Goal: Transaction & Acquisition: Purchase product/service

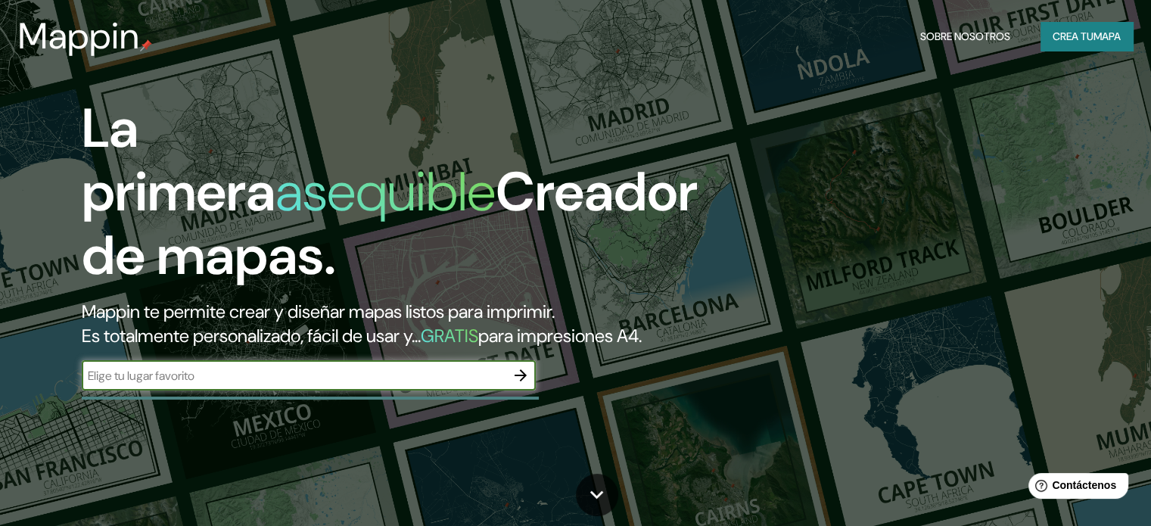
click at [1069, 26] on font "Crea tu" at bounding box center [1073, 36] width 41 height 20
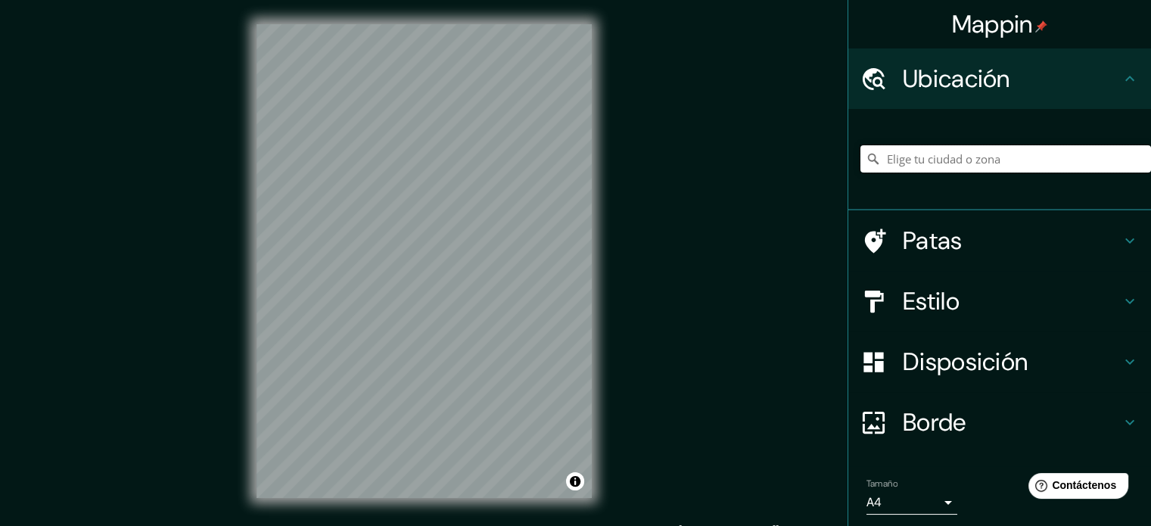
click at [901, 163] on input "Elige tu ciudad o zona" at bounding box center [1006, 158] width 291 height 27
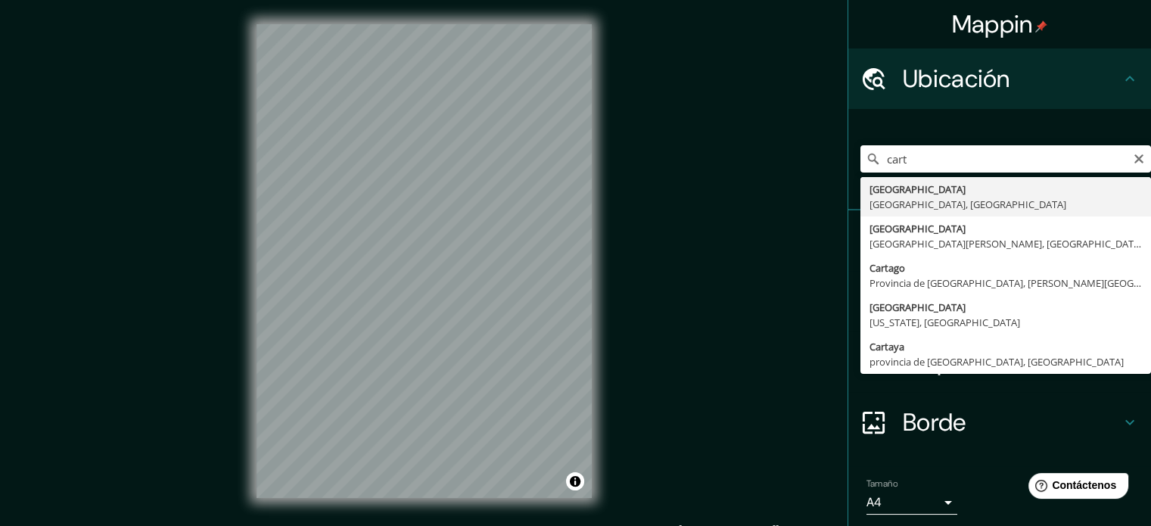
type input "[GEOGRAPHIC_DATA], [GEOGRAPHIC_DATA], [GEOGRAPHIC_DATA]"
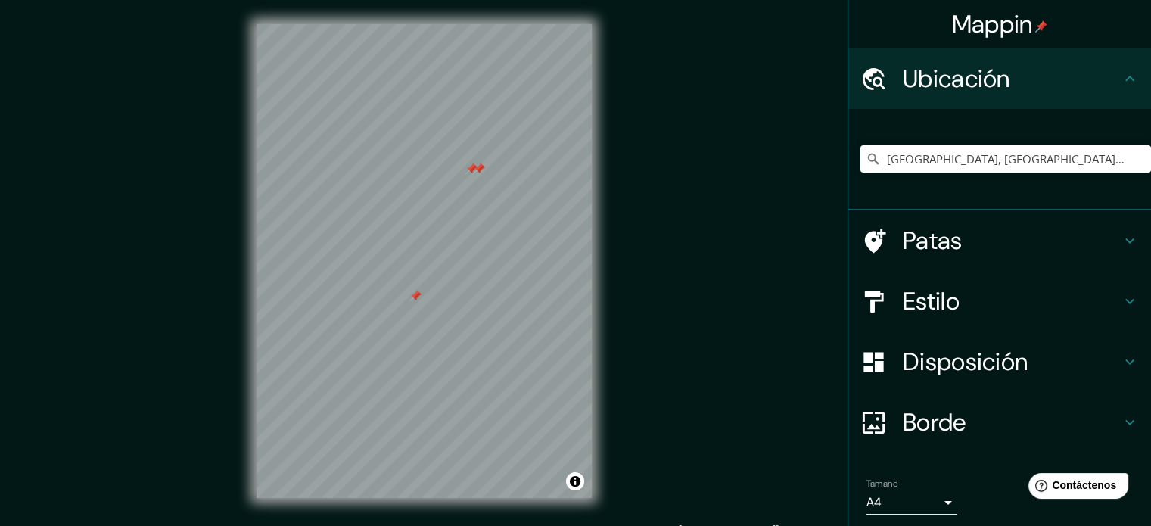
click at [920, 235] on font "Patas" at bounding box center [933, 241] width 60 height 32
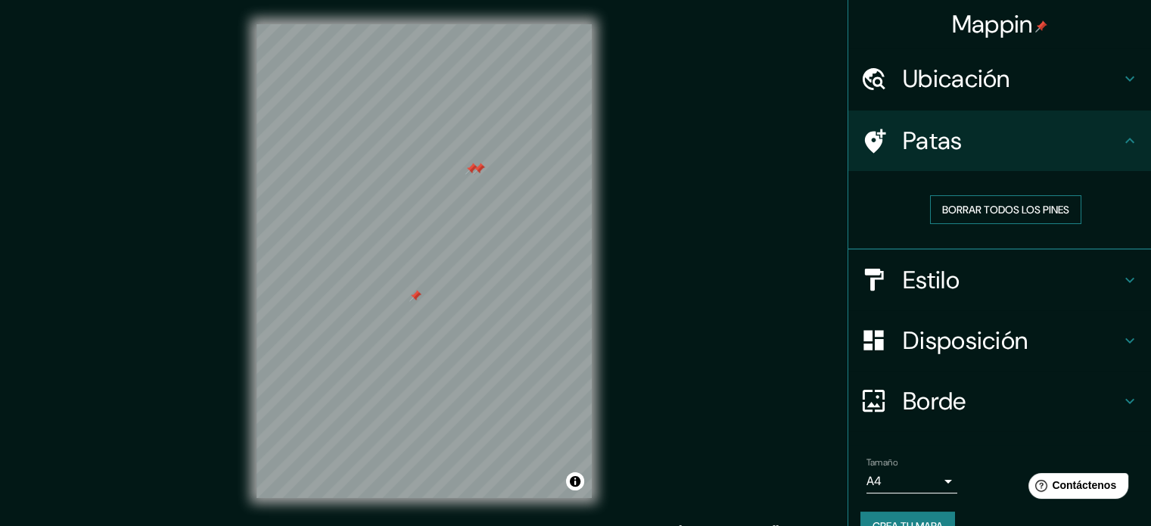
click at [990, 207] on font "Borrar todos los pines" at bounding box center [1005, 210] width 127 height 14
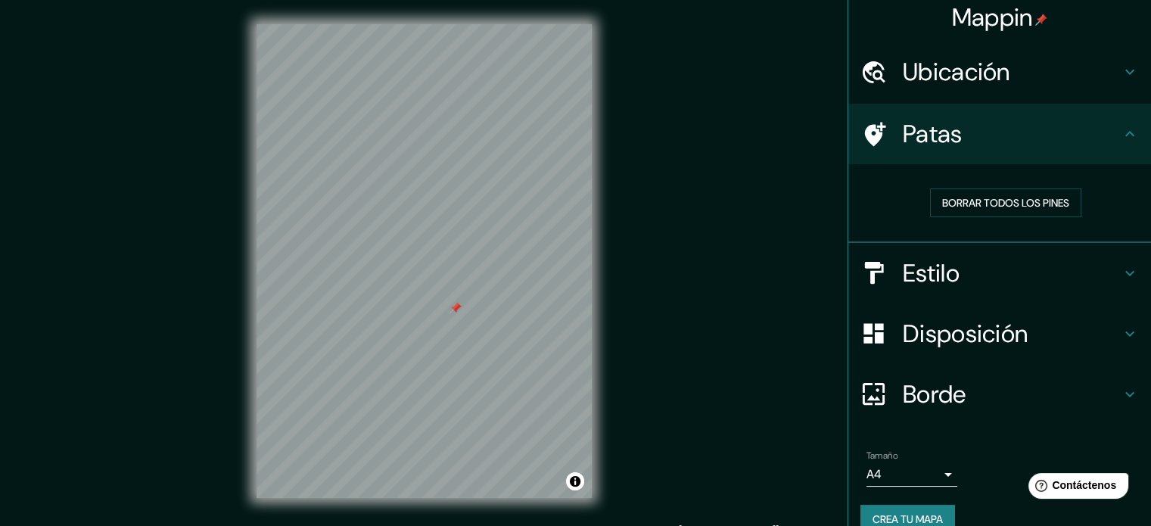
scroll to position [30, 0]
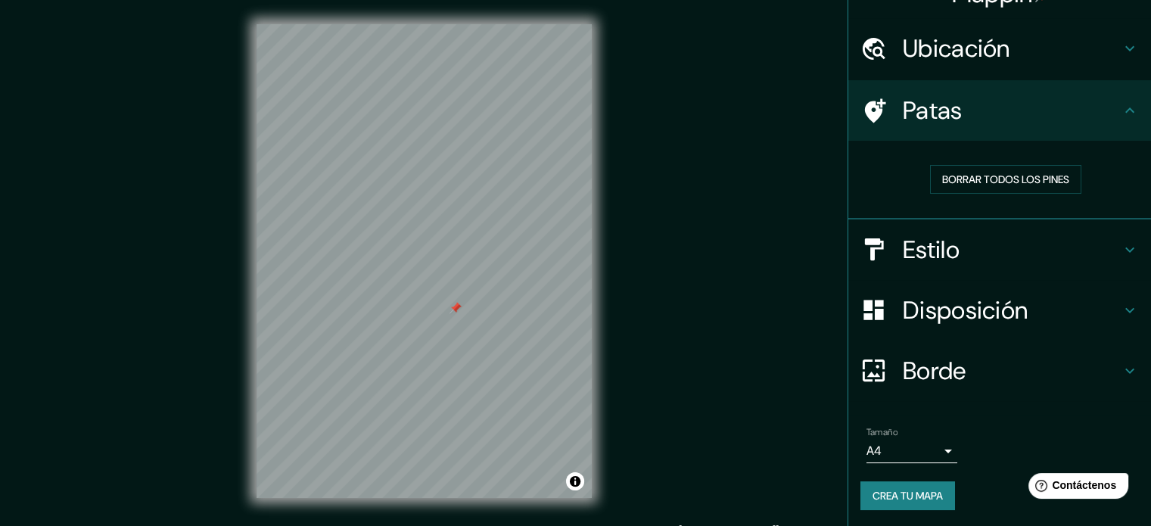
click at [944, 257] on font "Estilo" at bounding box center [931, 250] width 57 height 32
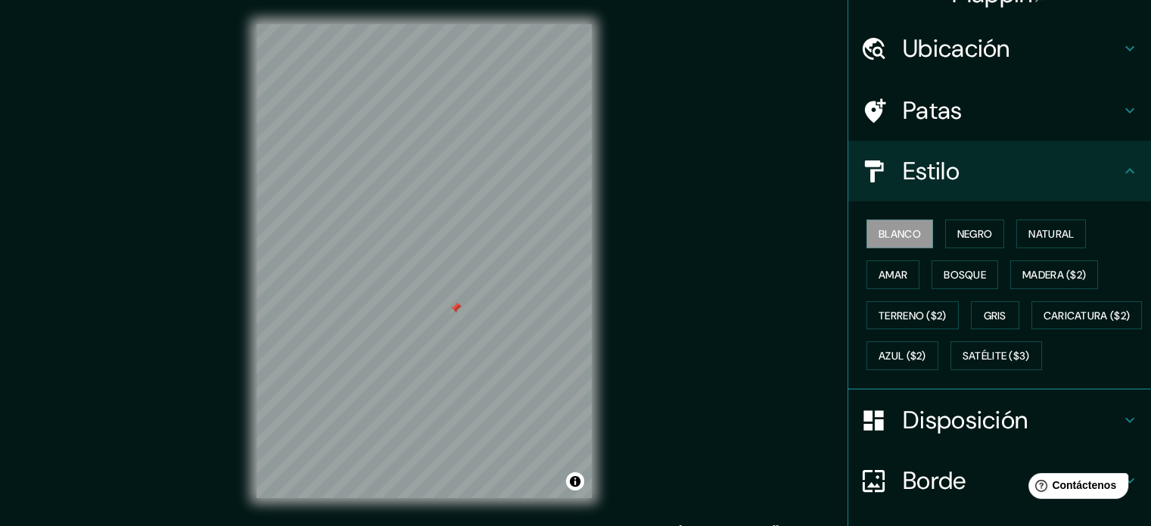
click at [1029, 88] on div "Patas" at bounding box center [999, 110] width 303 height 61
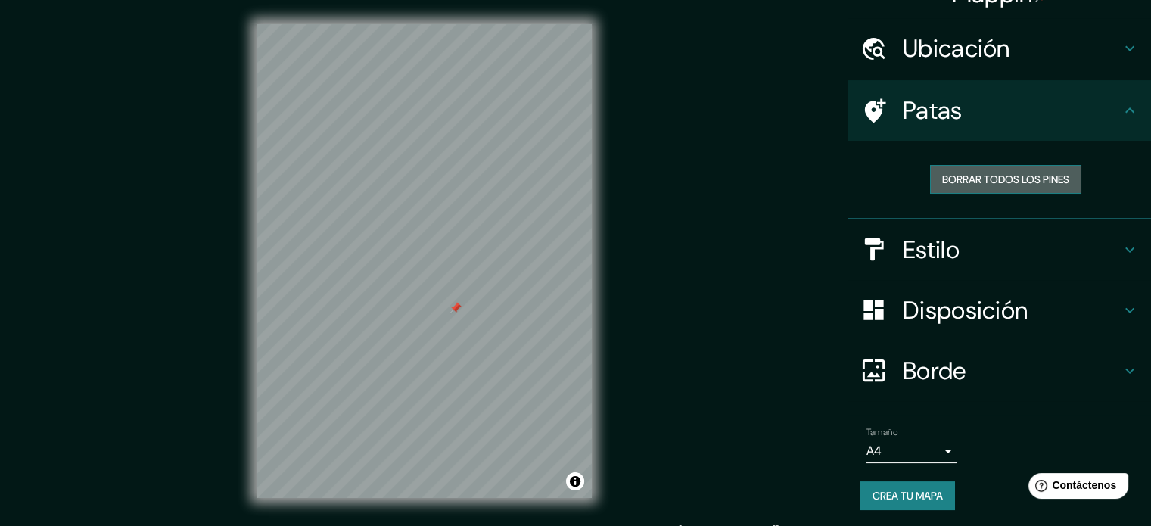
click at [975, 179] on font "Borrar todos los pines" at bounding box center [1005, 180] width 127 height 14
click at [938, 254] on font "Estilo" at bounding box center [931, 250] width 57 height 32
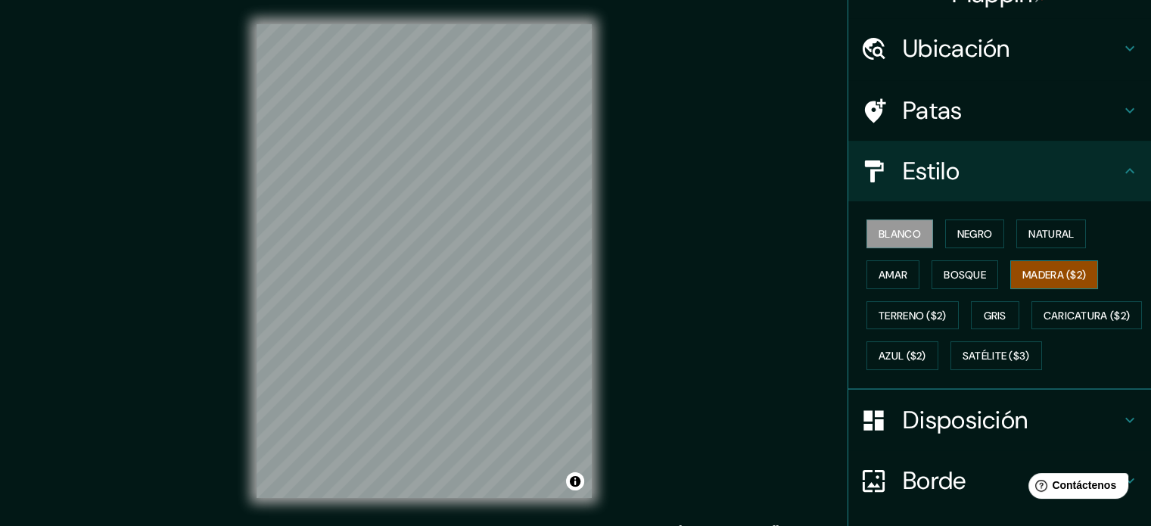
click at [1034, 269] on font "Madera ($2)" at bounding box center [1054, 275] width 64 height 14
click at [1029, 235] on font "Natural" at bounding box center [1051, 234] width 45 height 14
click at [891, 220] on button "Blanco" at bounding box center [900, 233] width 67 height 29
click at [957, 235] on font "Negro" at bounding box center [975, 234] width 36 height 14
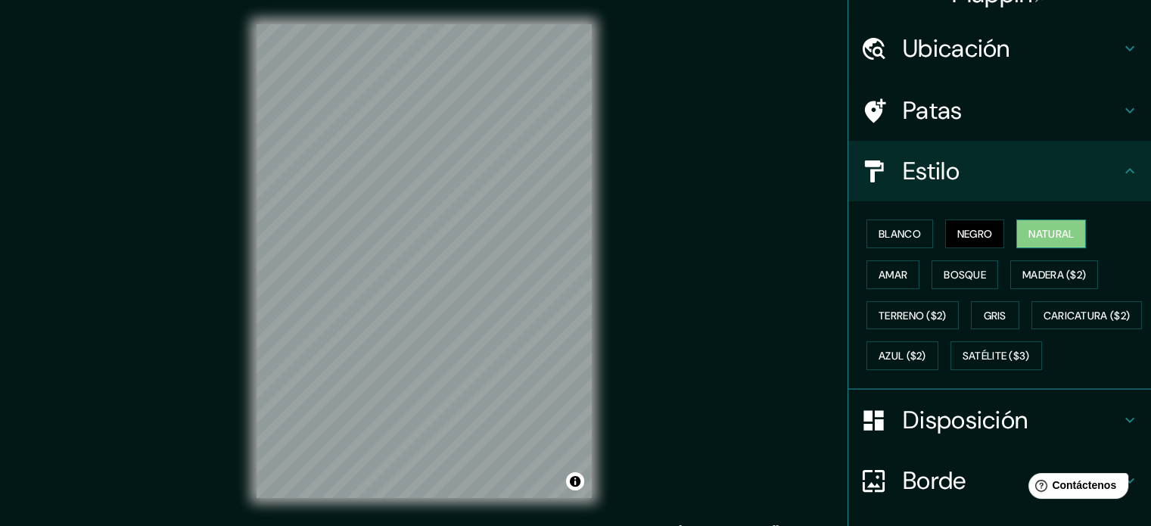
click at [1068, 231] on font "Natural" at bounding box center [1051, 234] width 45 height 14
click at [882, 285] on button "Amar" at bounding box center [893, 274] width 53 height 29
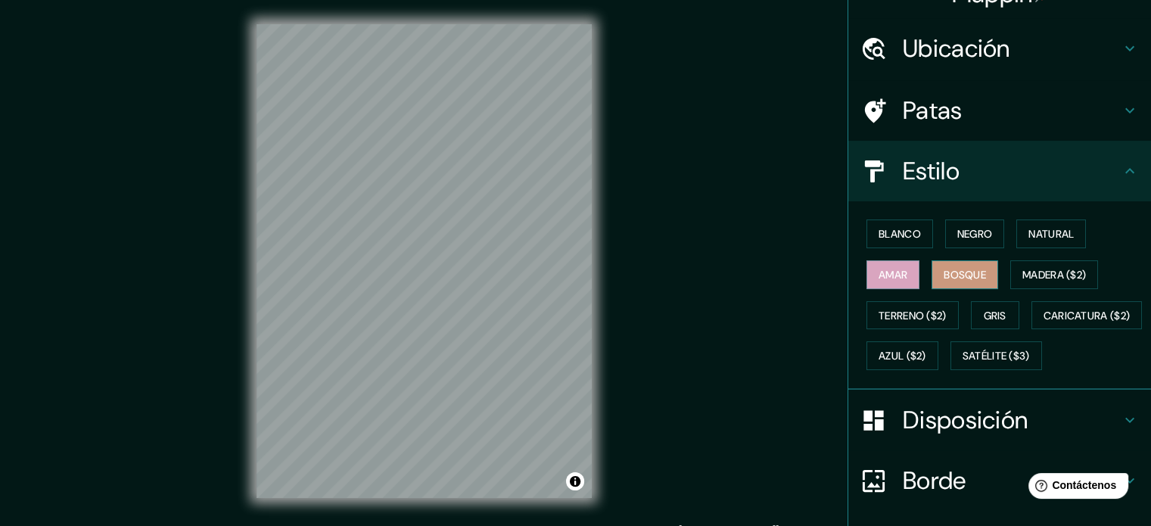
click at [975, 269] on font "Bosque" at bounding box center [965, 275] width 42 height 14
click at [1038, 269] on font "Madera ($2)" at bounding box center [1054, 275] width 64 height 14
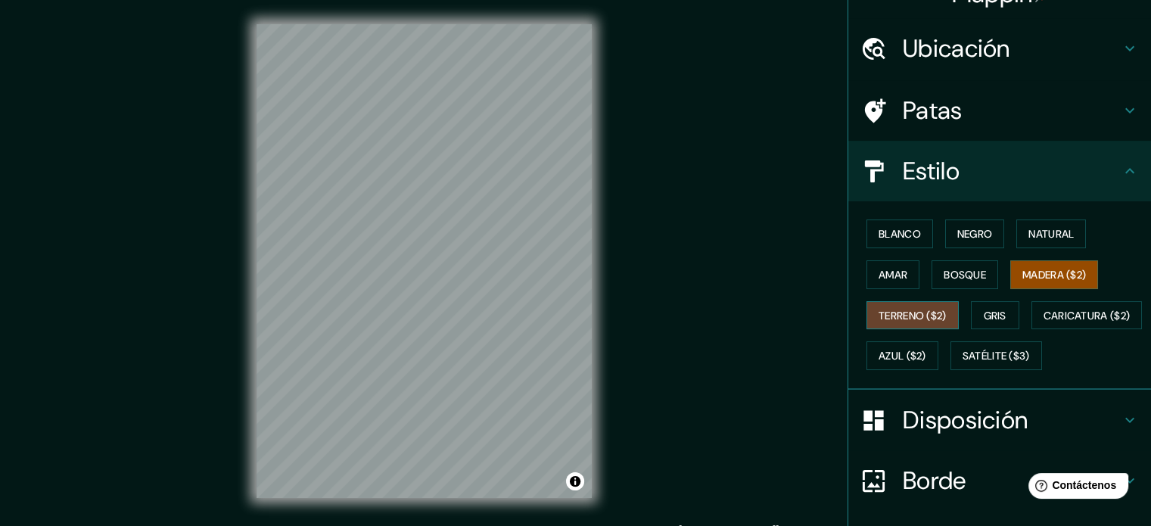
click at [894, 314] on font "Terreno ($2)" at bounding box center [913, 316] width 68 height 14
click at [1006, 320] on button "Gris" at bounding box center [995, 315] width 48 height 29
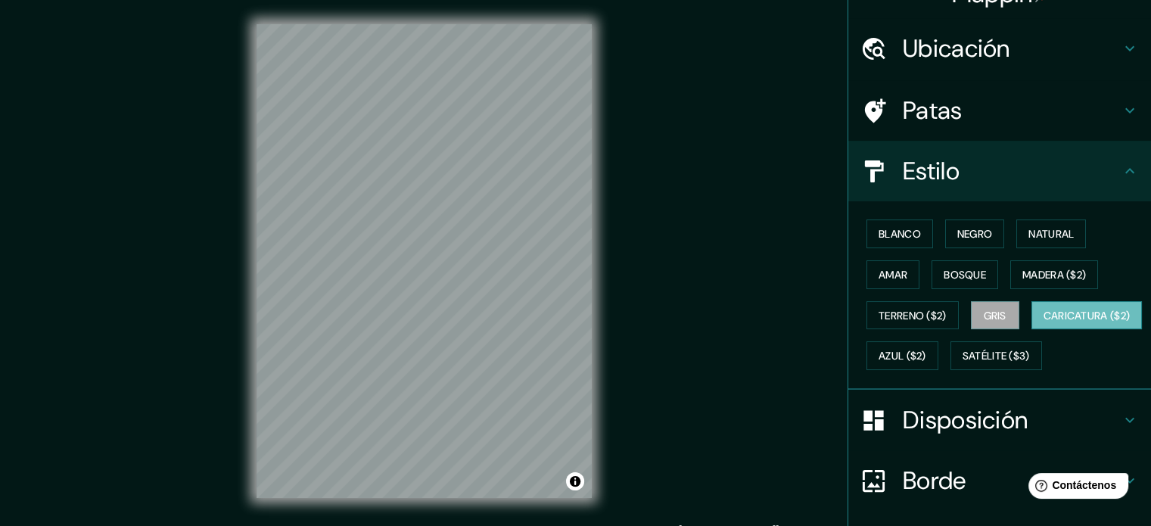
click at [1044, 322] on font "Caricatura ($2)" at bounding box center [1087, 316] width 87 height 14
click at [926, 351] on font "Azul ($2)" at bounding box center [903, 357] width 48 height 14
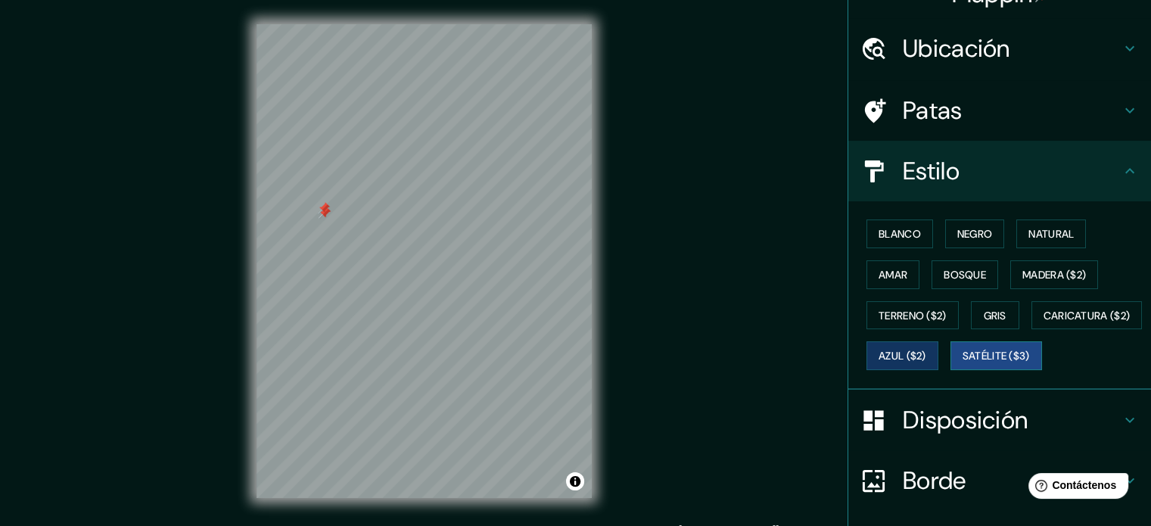
click at [963, 363] on font "Satélite ($3)" at bounding box center [996, 357] width 67 height 14
click at [951, 120] on h4 "Patas" at bounding box center [1012, 110] width 218 height 30
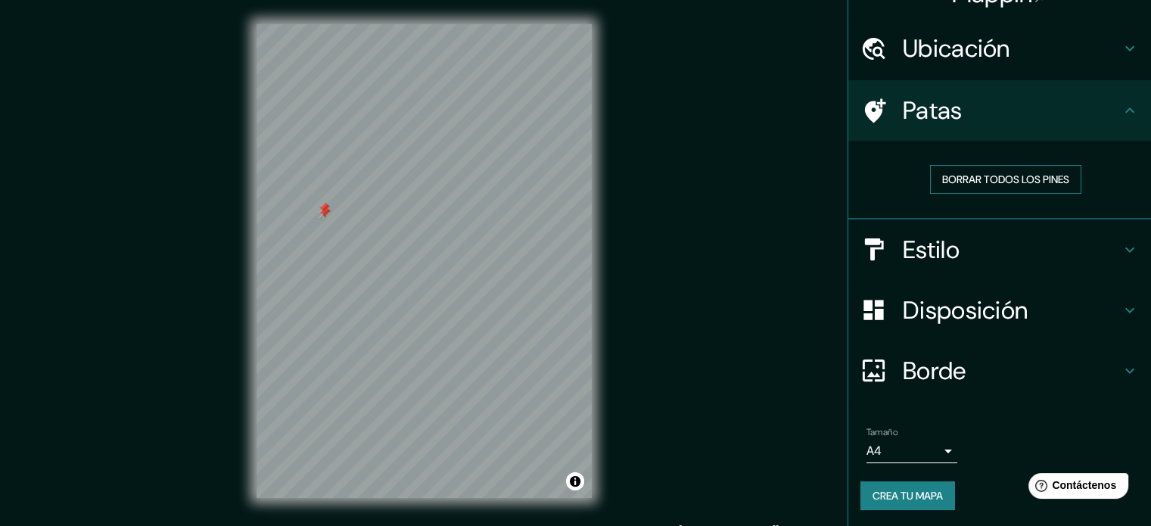
click at [958, 179] on font "Borrar todos los pines" at bounding box center [1005, 180] width 127 height 14
click at [1010, 126] on div "Patas" at bounding box center [999, 110] width 303 height 61
click at [975, 244] on h4 "Estilo" at bounding box center [1012, 250] width 218 height 30
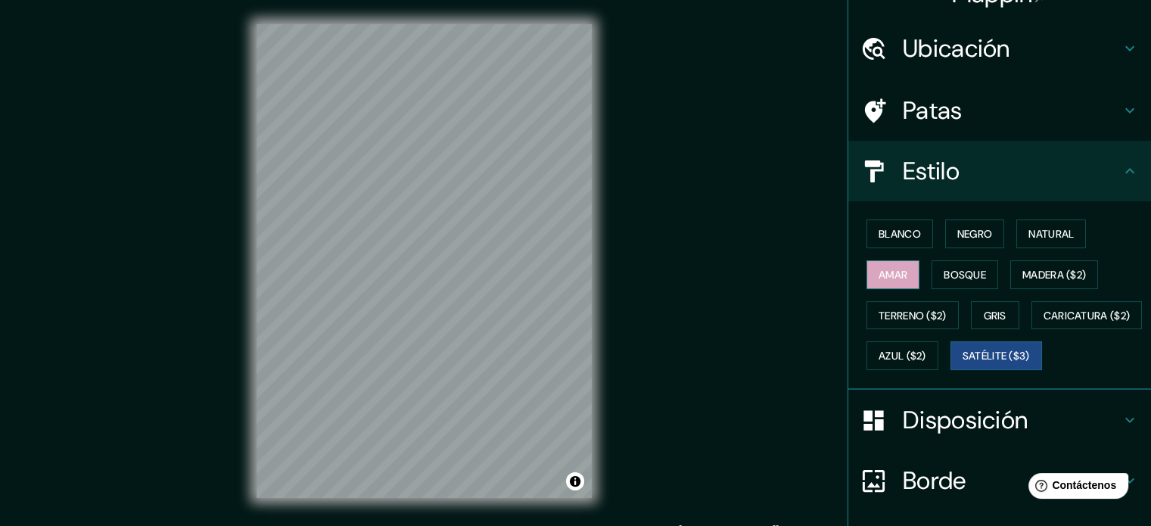
click at [879, 279] on font "Amar" at bounding box center [893, 275] width 29 height 14
click at [990, 319] on font "Gris" at bounding box center [995, 316] width 23 height 14
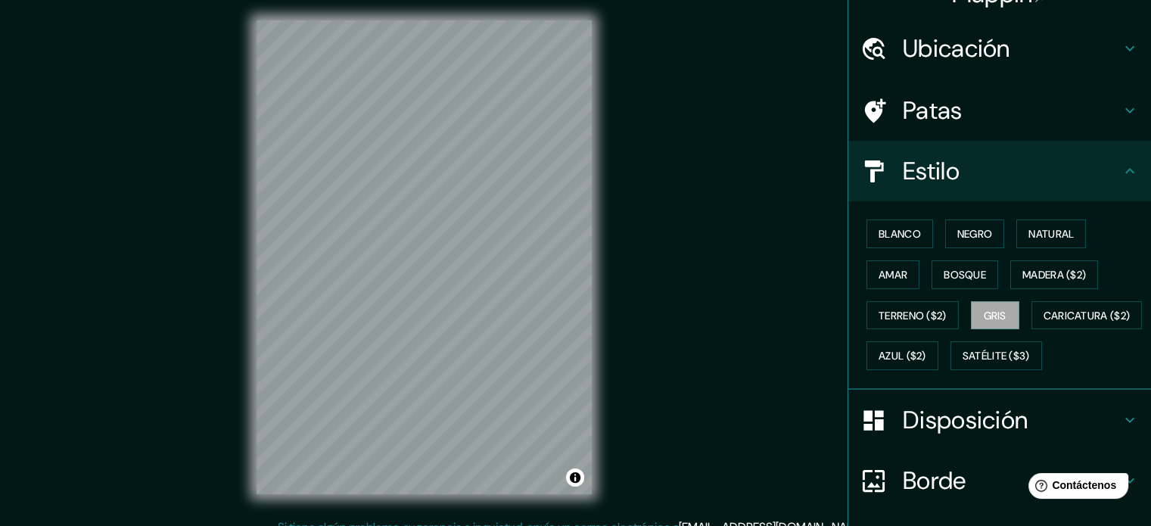
scroll to position [0, 0]
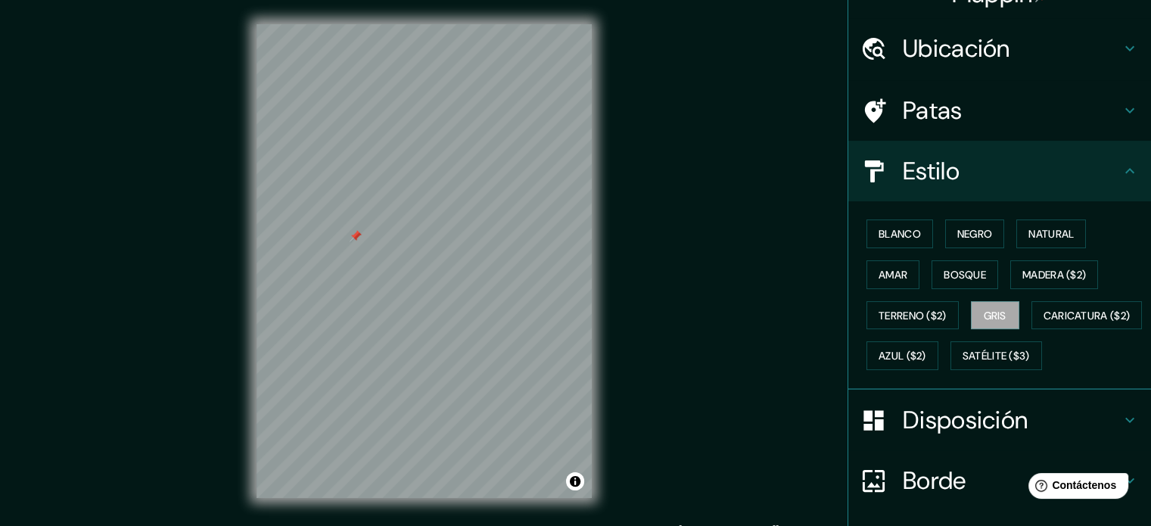
click at [906, 105] on font "Patas" at bounding box center [933, 111] width 60 height 32
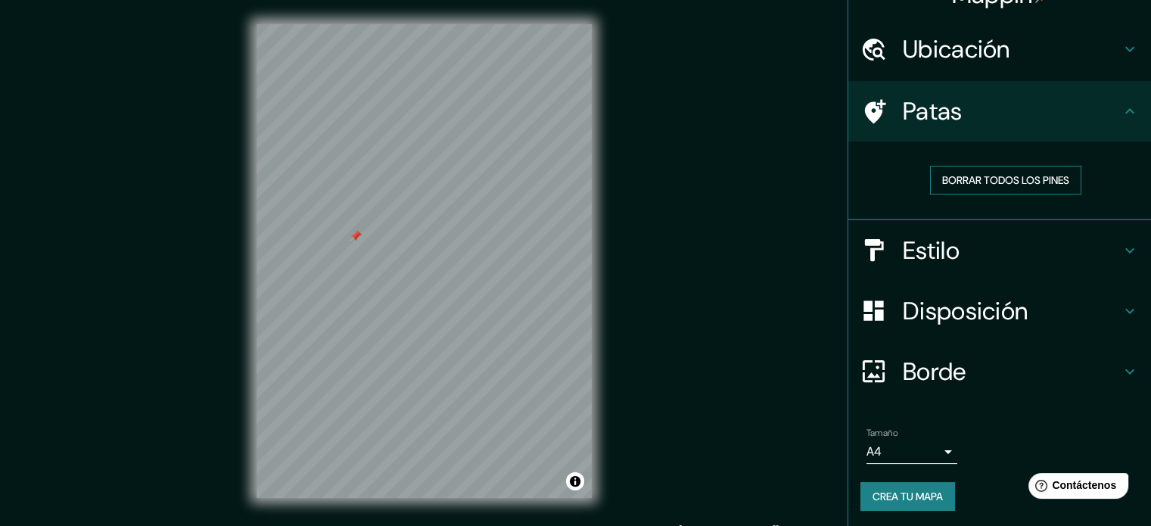
scroll to position [30, 0]
click at [979, 175] on font "Borrar todos los pines" at bounding box center [1005, 180] width 127 height 14
click at [938, 105] on font "Patas" at bounding box center [933, 111] width 60 height 32
click at [1107, 102] on h4 "Patas" at bounding box center [1012, 110] width 218 height 30
click at [935, 451] on body "Mappin Ubicación [GEOGRAPHIC_DATA], [GEOGRAPHIC_DATA], [GEOGRAPHIC_DATA] Patas …" at bounding box center [575, 263] width 1151 height 526
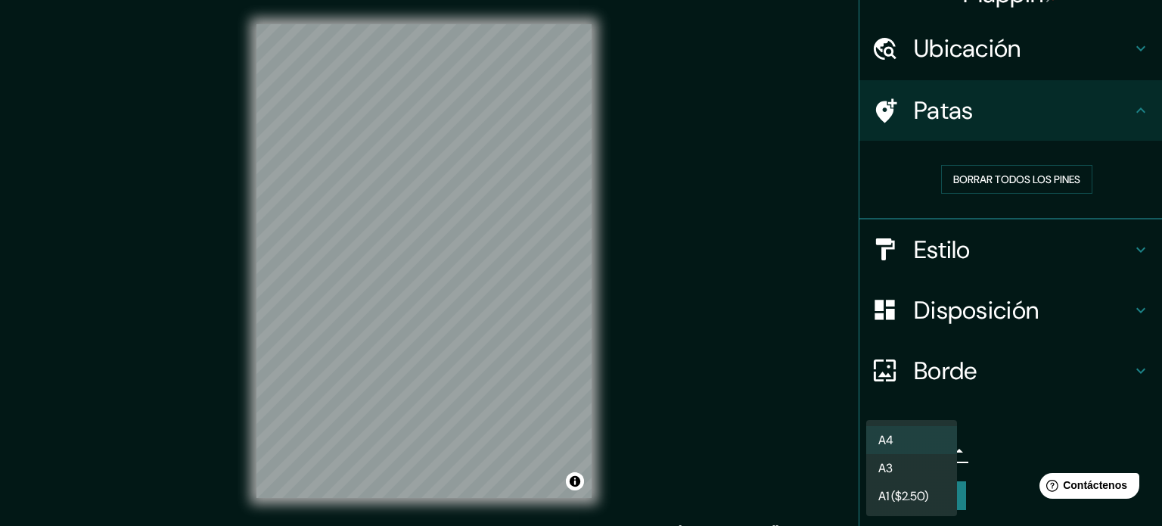
click at [1001, 406] on div at bounding box center [581, 263] width 1162 height 526
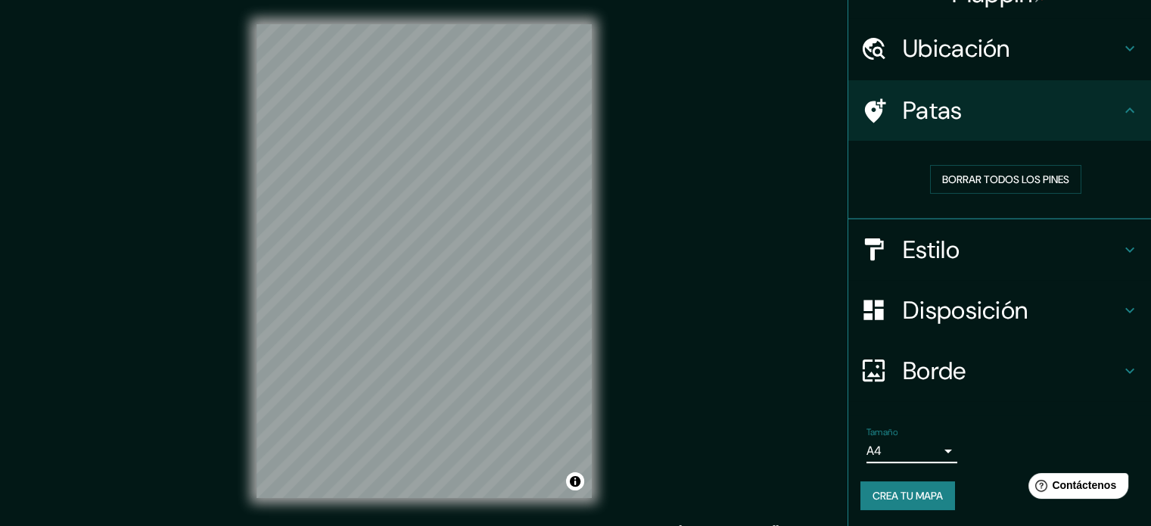
click at [909, 497] on font "Crea tu mapa" at bounding box center [908, 496] width 70 height 14
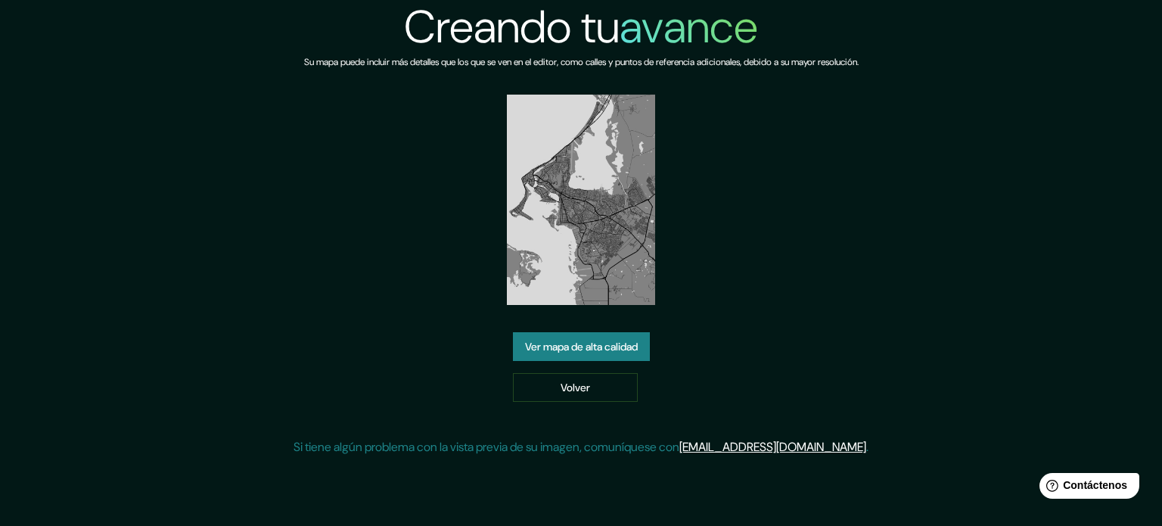
click at [546, 346] on font "Ver mapa de alta calidad" at bounding box center [581, 347] width 113 height 14
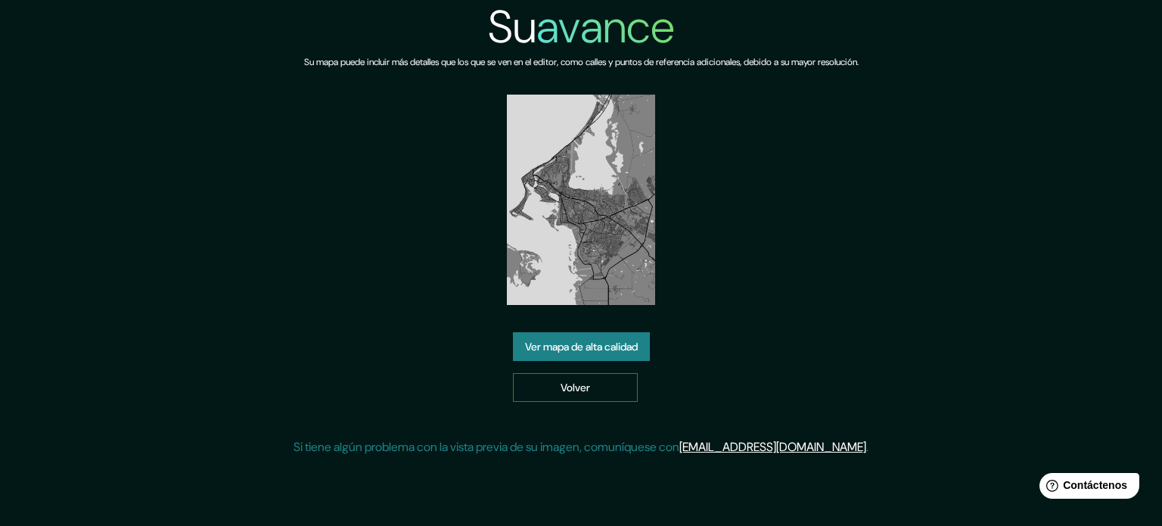
click at [532, 390] on link "Volver" at bounding box center [575, 387] width 125 height 29
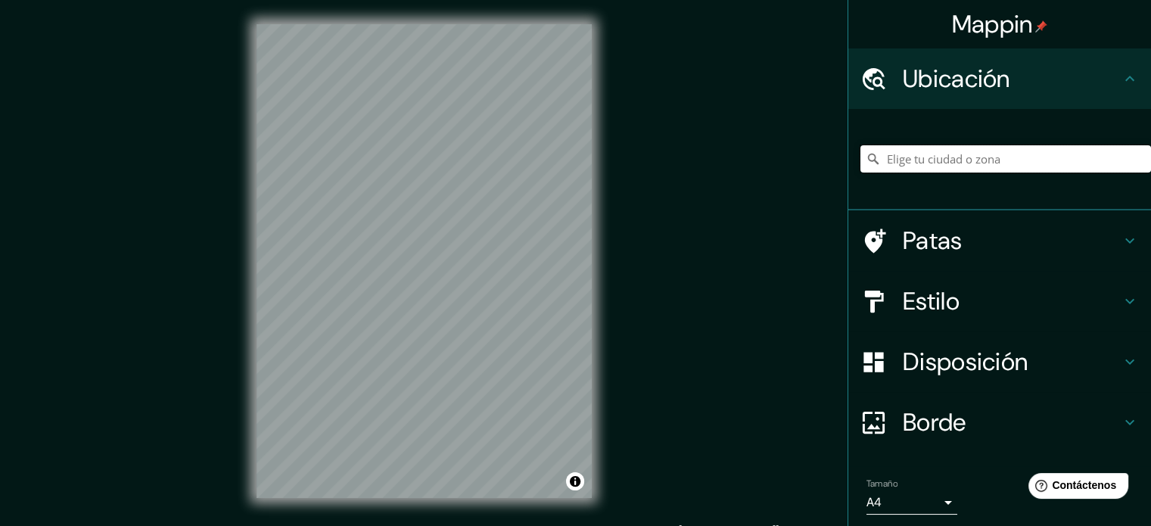
click at [886, 160] on input "Elige tu ciudad o zona" at bounding box center [1006, 158] width 291 height 27
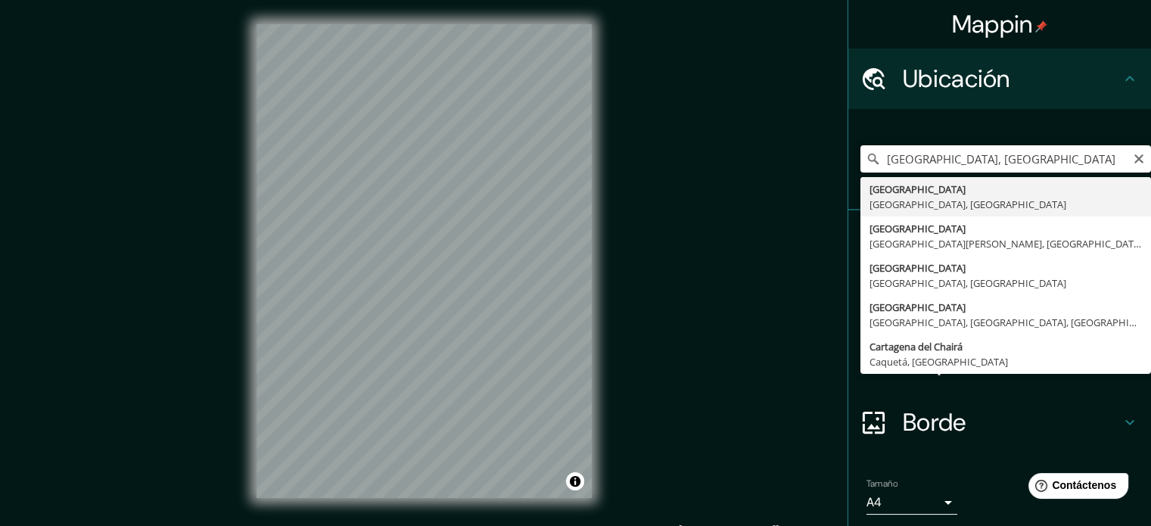
type input "[GEOGRAPHIC_DATA], [GEOGRAPHIC_DATA], [GEOGRAPHIC_DATA]"
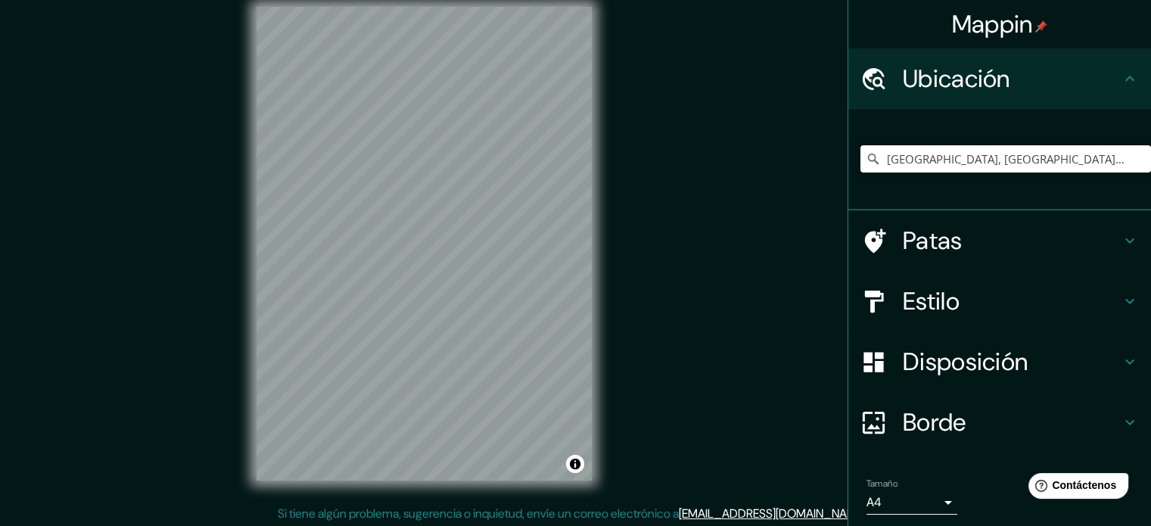
scroll to position [20, 0]
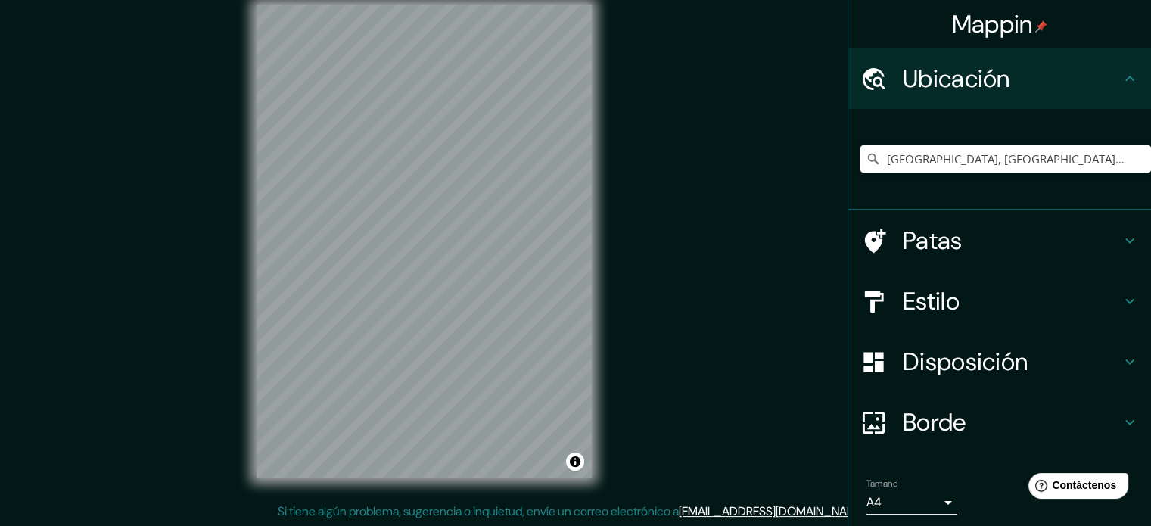
click at [926, 299] on font "Estilo" at bounding box center [931, 301] width 57 height 32
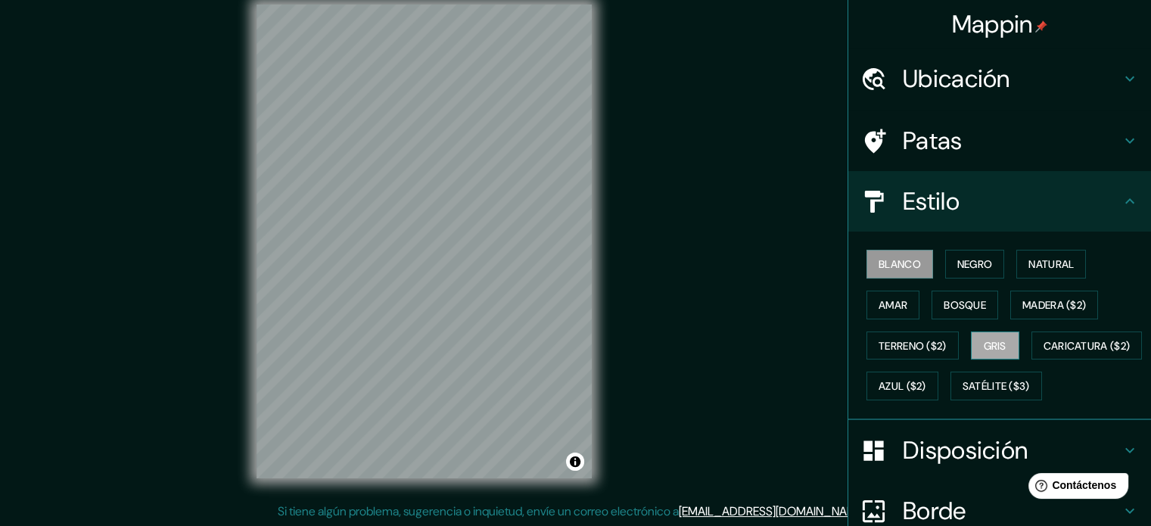
click at [998, 344] on font "Gris" at bounding box center [995, 346] width 23 height 14
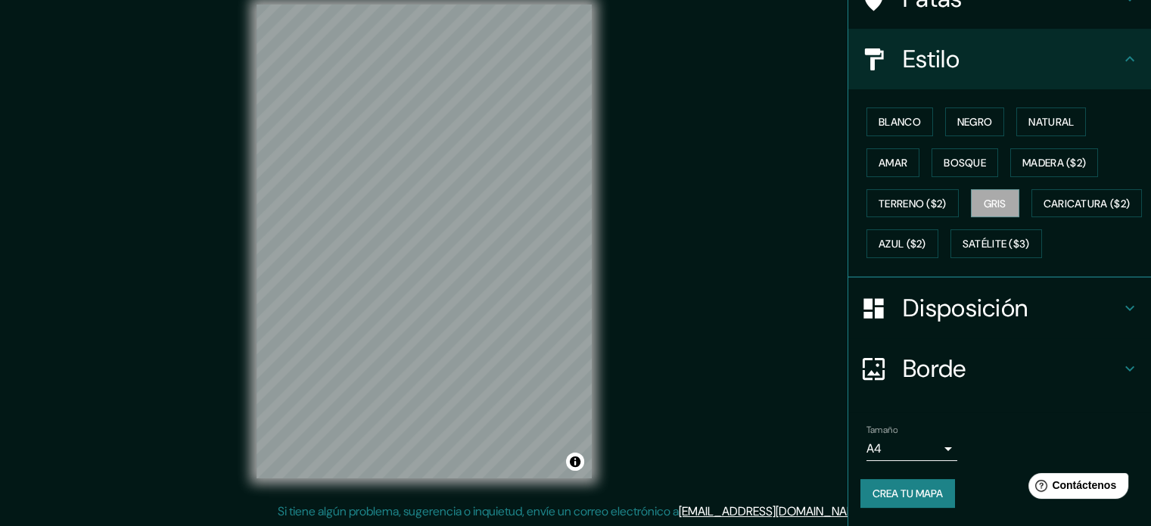
scroll to position [179, 0]
click at [920, 493] on font "Crea tu mapa" at bounding box center [908, 494] width 70 height 14
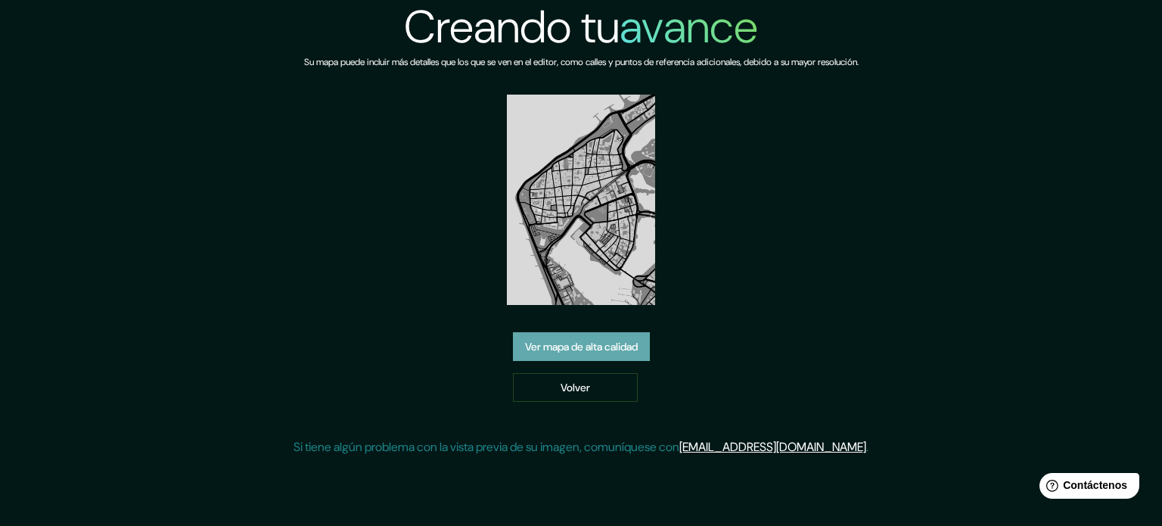
click at [595, 351] on font "Ver mapa de alta calidad" at bounding box center [581, 347] width 113 height 14
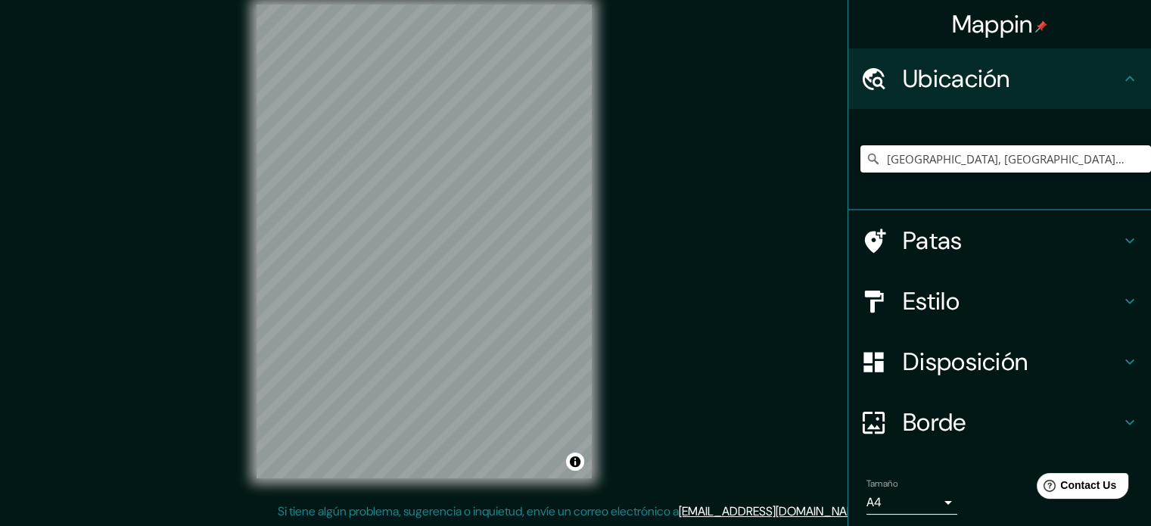
click at [1020, 157] on input "[GEOGRAPHIC_DATA], [GEOGRAPHIC_DATA], [GEOGRAPHIC_DATA]" at bounding box center [1006, 158] width 291 height 27
click at [1038, 159] on input "[GEOGRAPHIC_DATA], [GEOGRAPHIC_DATA], [GEOGRAPHIC_DATA]" at bounding box center [1006, 158] width 291 height 27
type input "[GEOGRAPHIC_DATA], [GEOGRAPHIC_DATA], [GEOGRAPHIC_DATA]"
click at [973, 314] on h4 "Estilo" at bounding box center [1012, 301] width 218 height 30
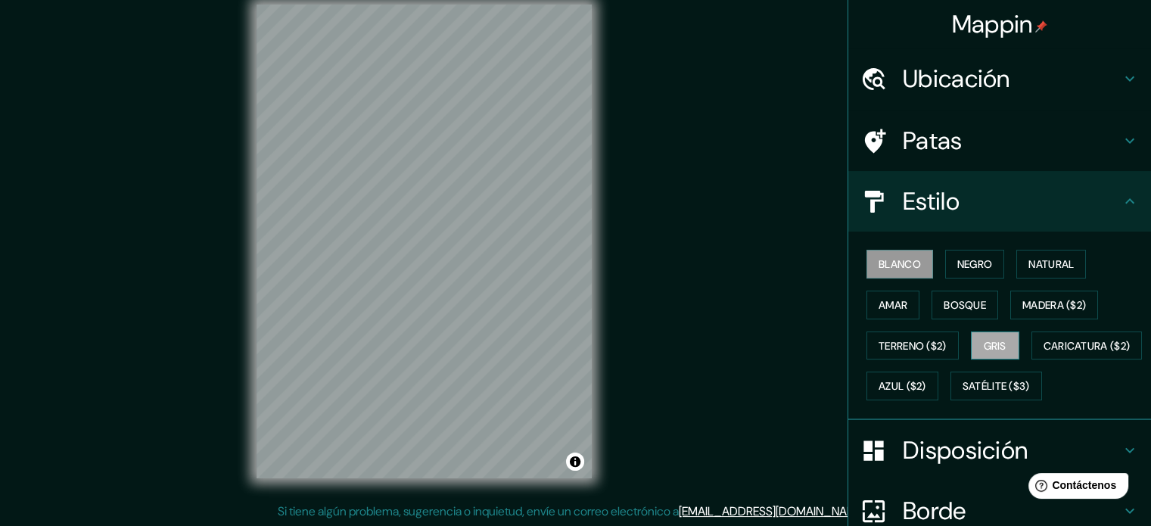
click at [974, 355] on button "Gris" at bounding box center [995, 345] width 48 height 29
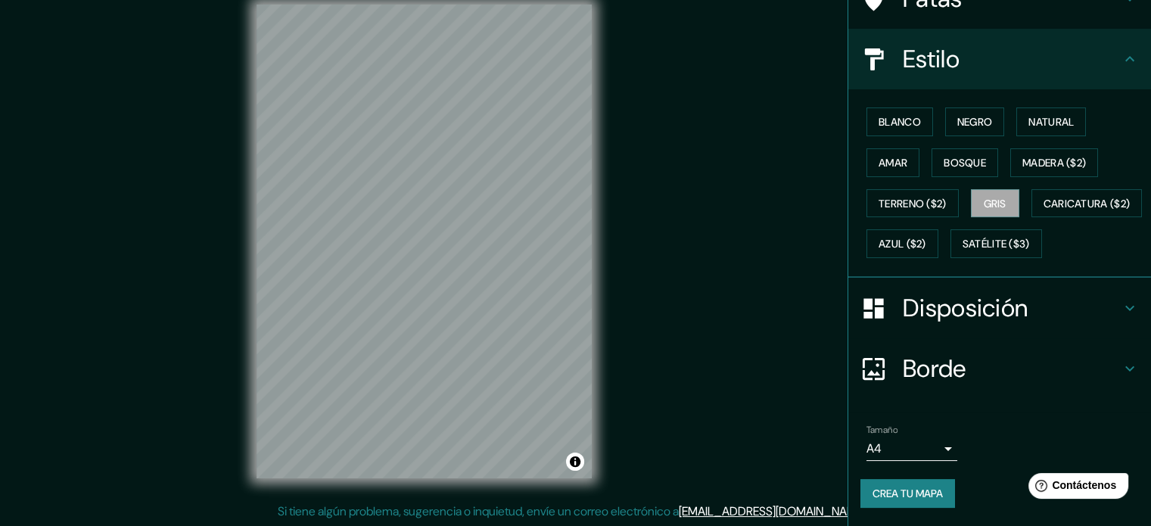
scroll to position [179, 0]
click at [897, 493] on font "Crea tu mapa" at bounding box center [908, 494] width 70 height 14
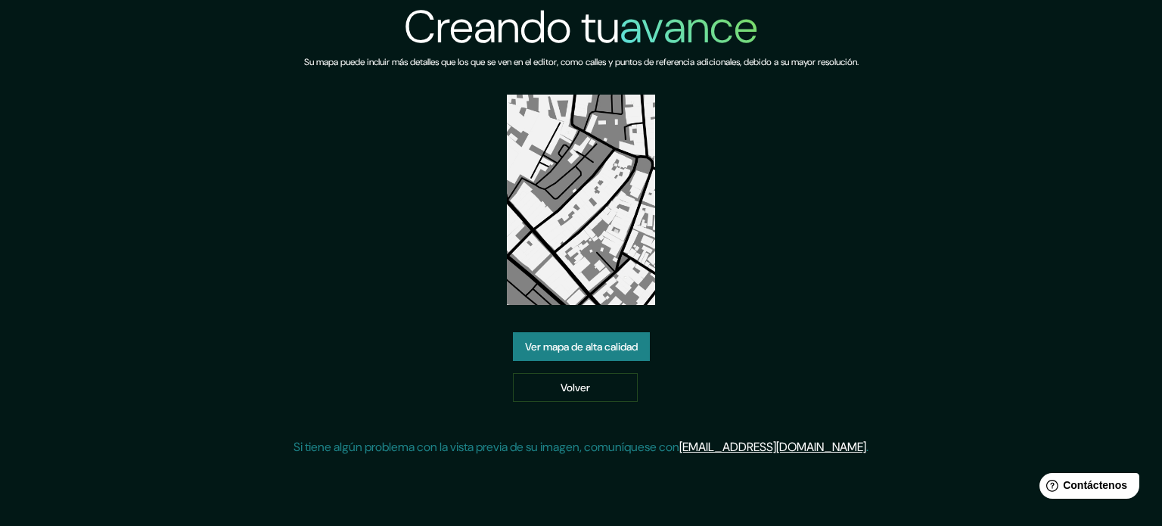
click at [596, 356] on font "Ver mapa de alta calidad" at bounding box center [581, 347] width 113 height 20
